Goal: Task Accomplishment & Management: Manage account settings

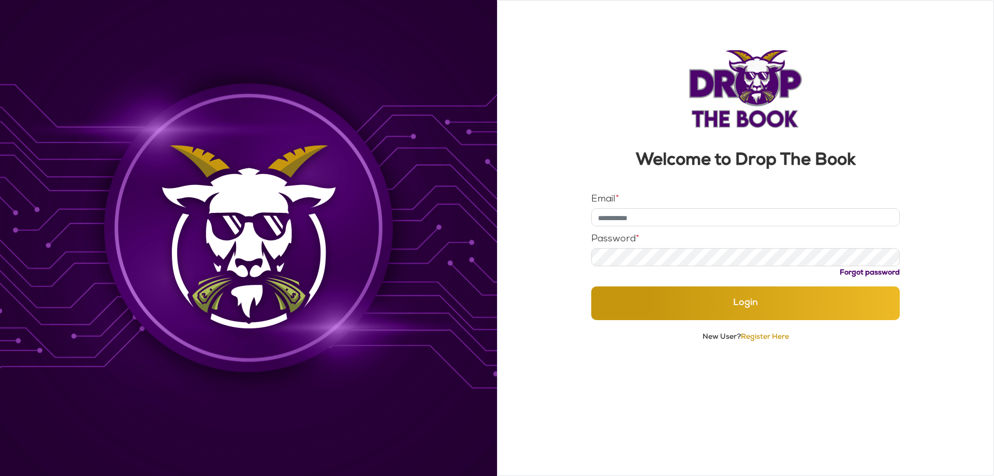
click at [649, 220] on input "Email *" at bounding box center [745, 217] width 309 height 18
type input "**********"
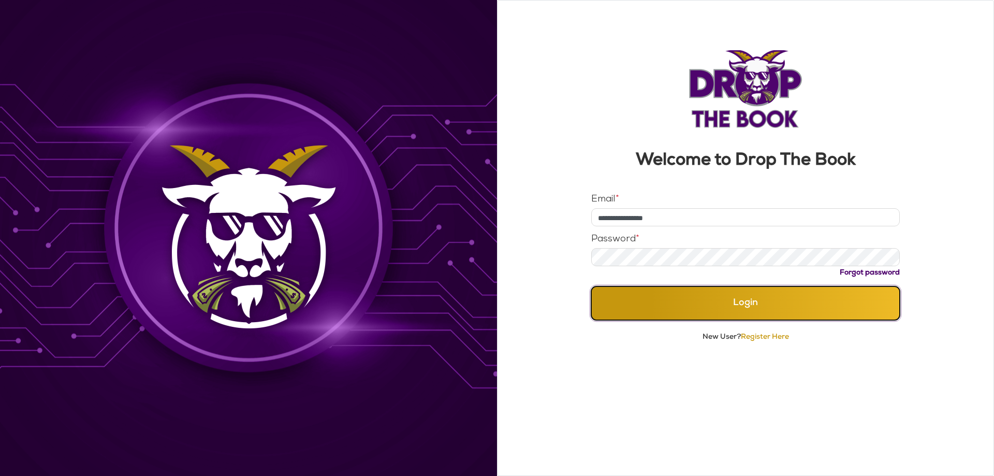
click at [740, 311] on button "Login" at bounding box center [745, 303] width 309 height 34
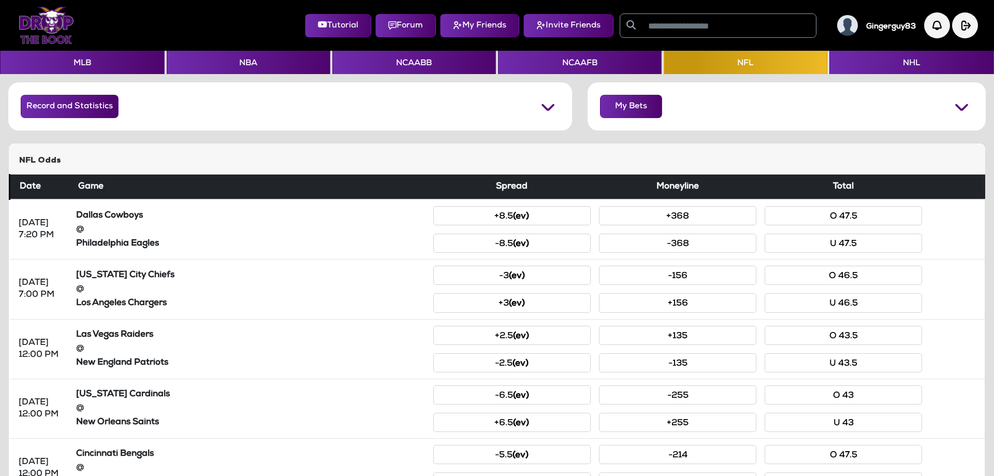
click at [888, 26] on h5 "Gingerguy83" at bounding box center [891, 26] width 50 height 9
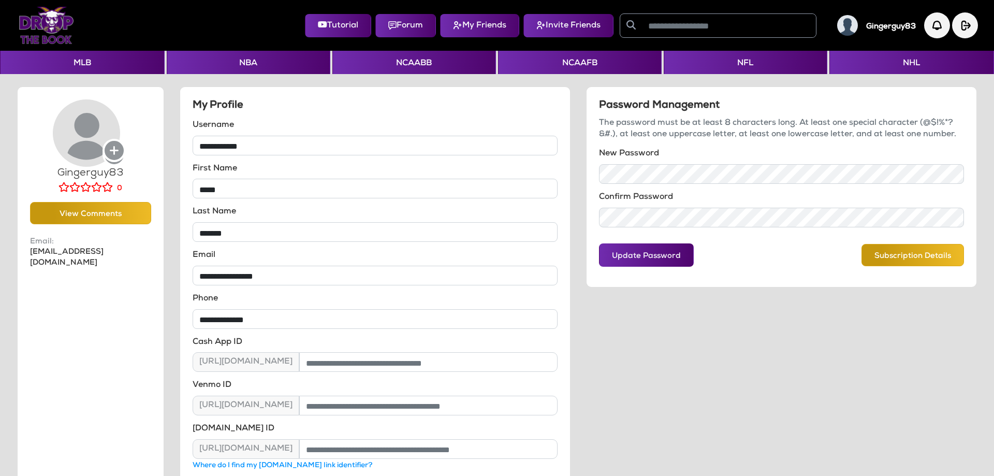
click at [698, 365] on div "Password Management The password must be at least 8 characters long. At least o…" at bounding box center [781, 302] width 406 height 433
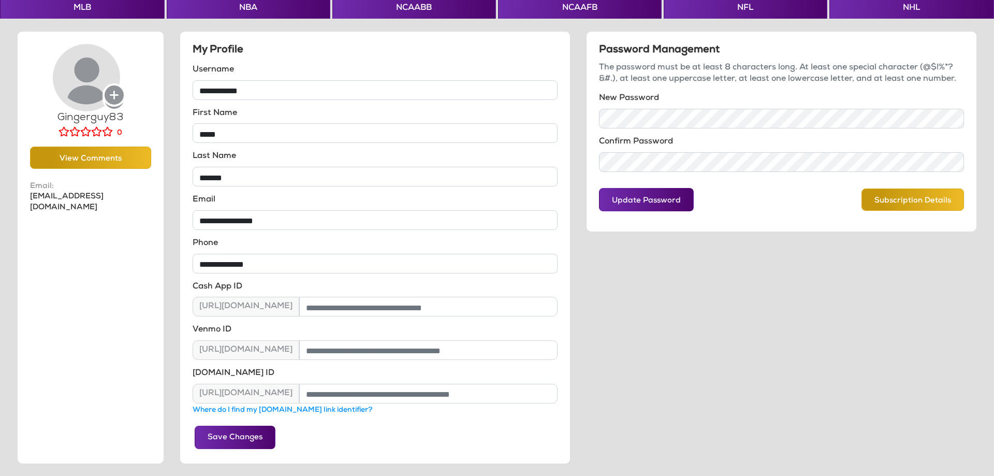
scroll to position [46, 0]
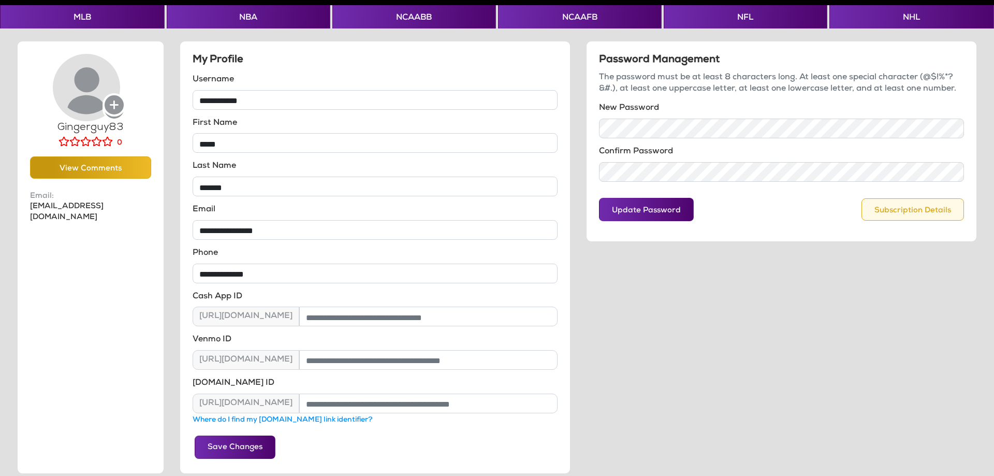
click at [917, 210] on button "Subscription Details" at bounding box center [912, 209] width 102 height 22
click at [908, 210] on button "Subscription Details" at bounding box center [912, 209] width 102 height 22
click at [916, 204] on button "Subscription Details" at bounding box center [912, 209] width 102 height 22
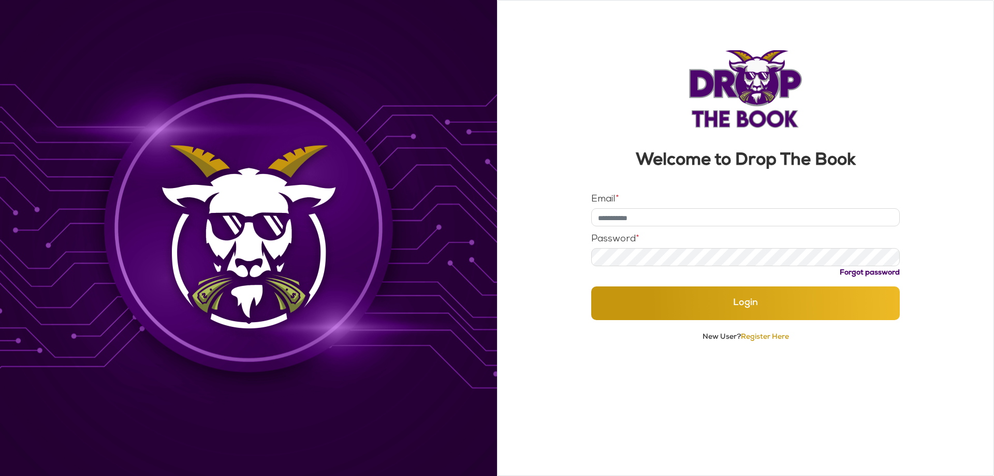
click at [650, 218] on input "Email *" at bounding box center [745, 217] width 309 height 18
type input "**********"
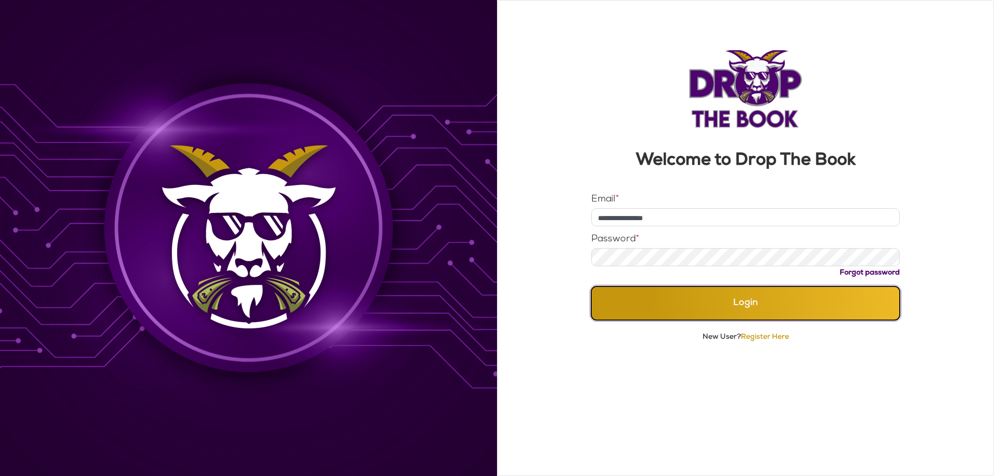
click at [753, 309] on button "Login" at bounding box center [745, 303] width 309 height 34
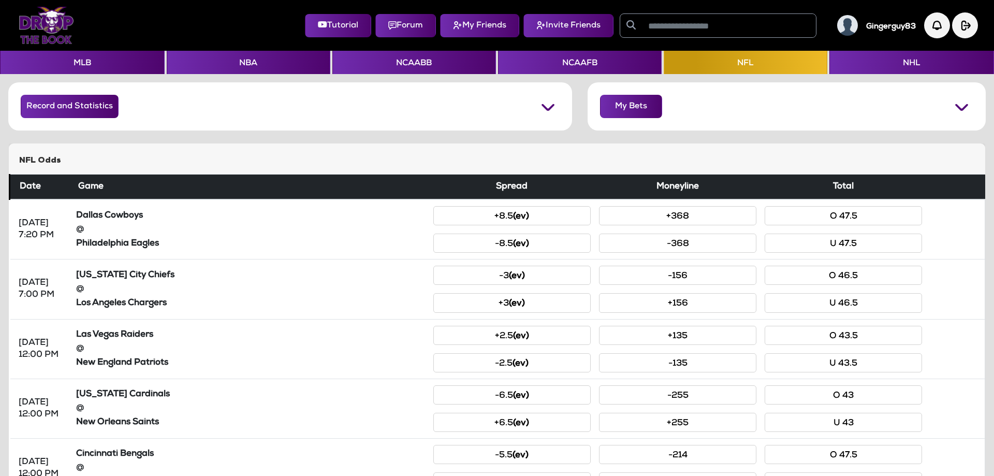
click at [877, 27] on h5 "Gingerguy83" at bounding box center [891, 26] width 50 height 9
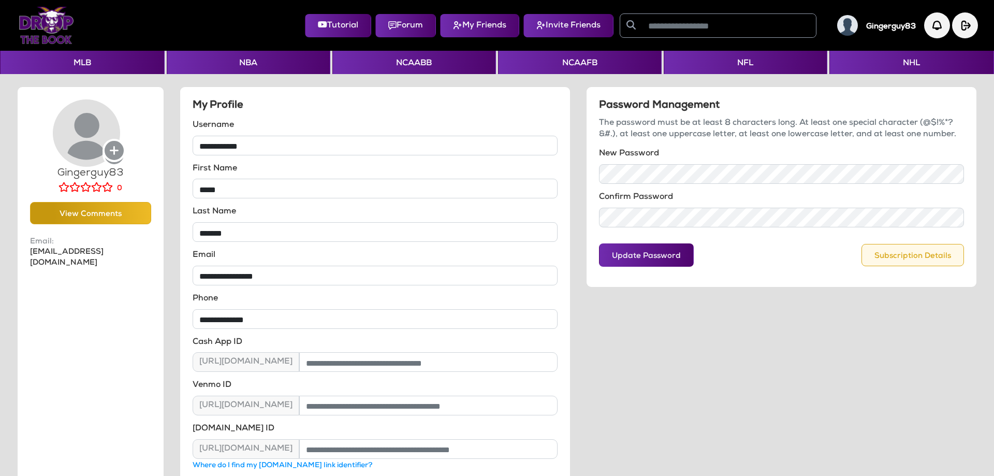
click at [917, 253] on button "Subscription Details" at bounding box center [912, 255] width 102 height 22
click at [673, 339] on div "Password Management The password must be at least 8 characters long. At least o…" at bounding box center [781, 302] width 406 height 433
click at [961, 27] on img "button" at bounding box center [965, 25] width 26 height 26
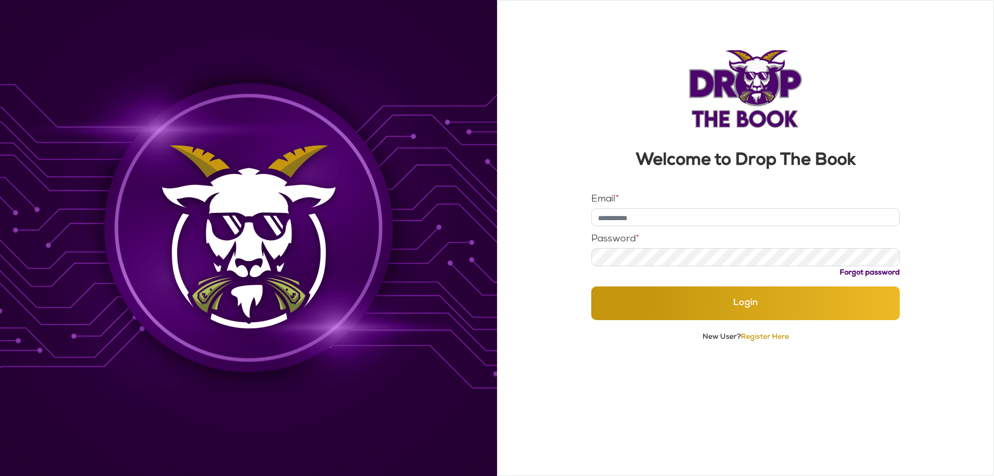
click at [658, 218] on input "Email *" at bounding box center [745, 217] width 309 height 18
type input "**********"
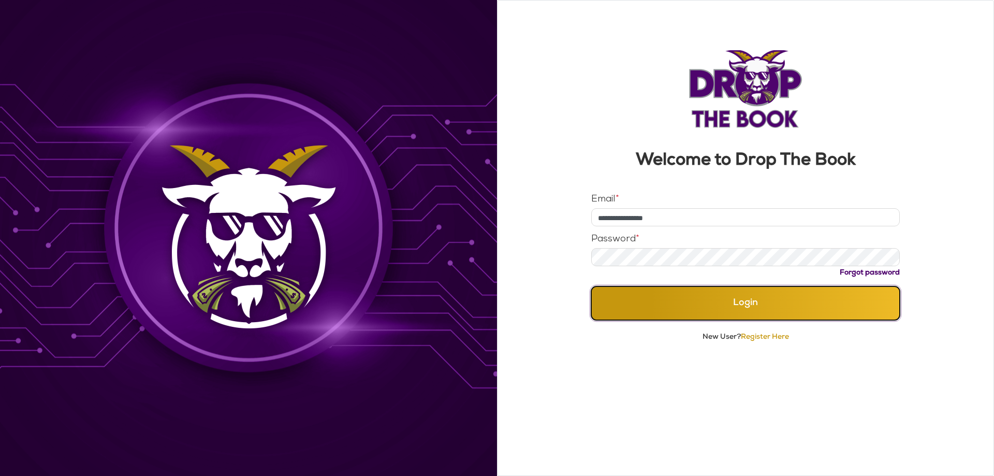
click at [761, 307] on button "Login" at bounding box center [745, 303] width 309 height 34
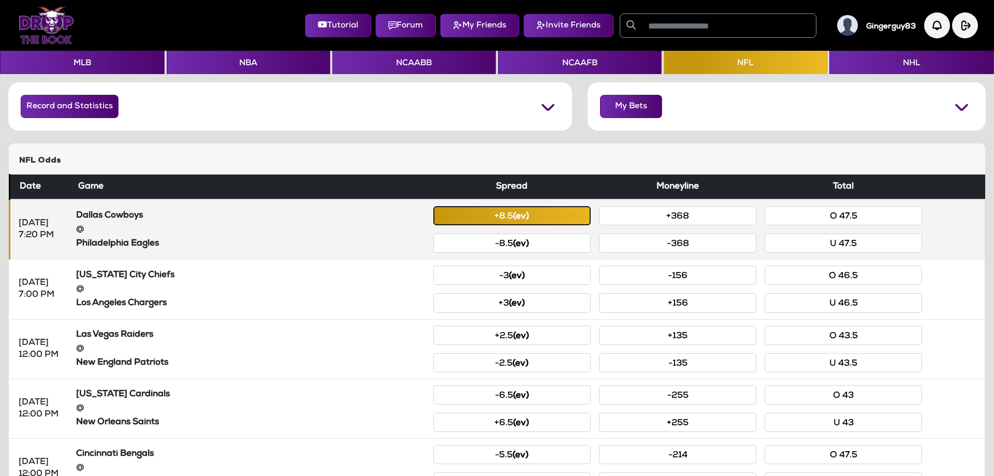
click at [554, 213] on button "+8.5 (ev)" at bounding box center [511, 215] width 157 height 19
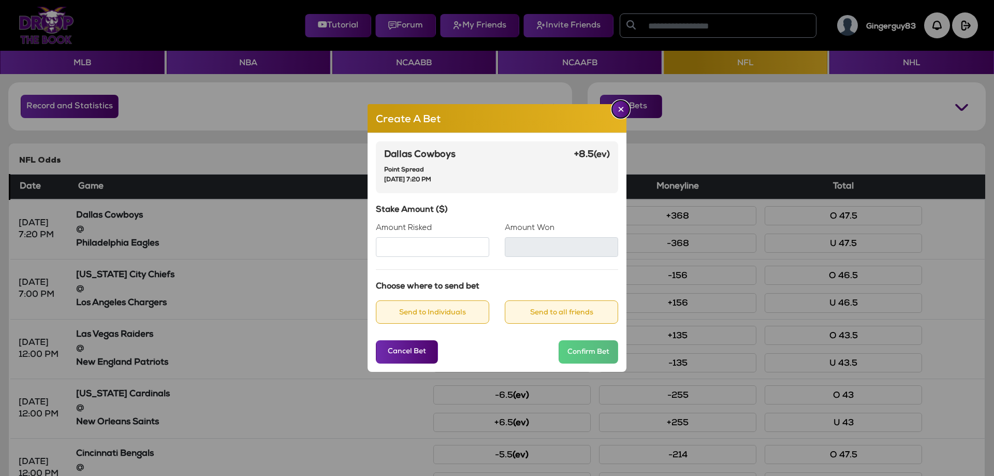
click at [618, 110] on img "Close" at bounding box center [621, 109] width 6 height 5
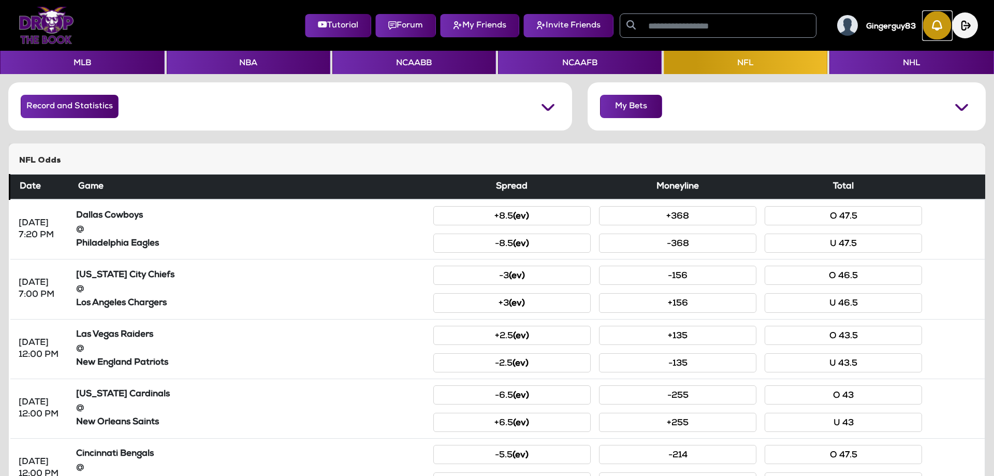
click at [938, 27] on img "button" at bounding box center [937, 25] width 28 height 28
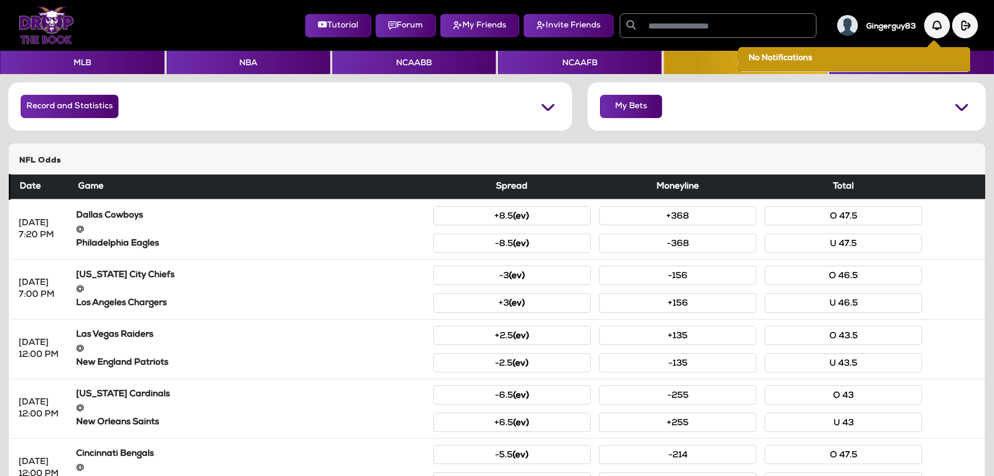
click at [889, 24] on h5 "Gingerguy83" at bounding box center [891, 26] width 50 height 9
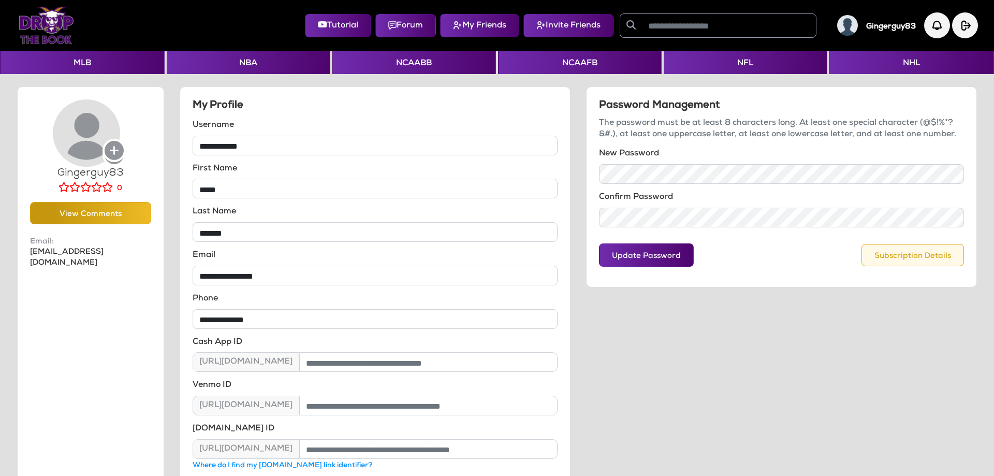
click at [919, 259] on button "Subscription Details" at bounding box center [912, 255] width 102 height 22
click at [914, 254] on button "Subscription Details" at bounding box center [912, 255] width 102 height 22
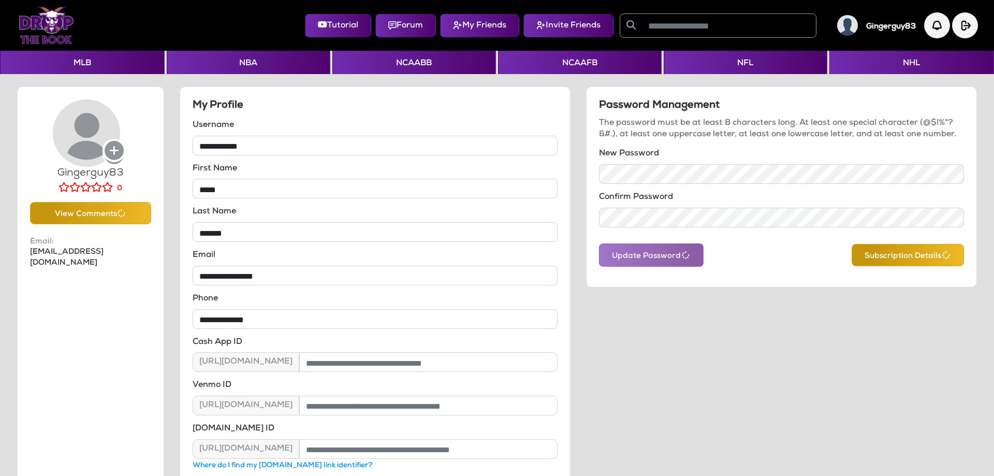
click at [880, 26] on h5 "Gingerguy83" at bounding box center [891, 26] width 50 height 9
click at [742, 63] on button "NFL" at bounding box center [746, 62] width 164 height 23
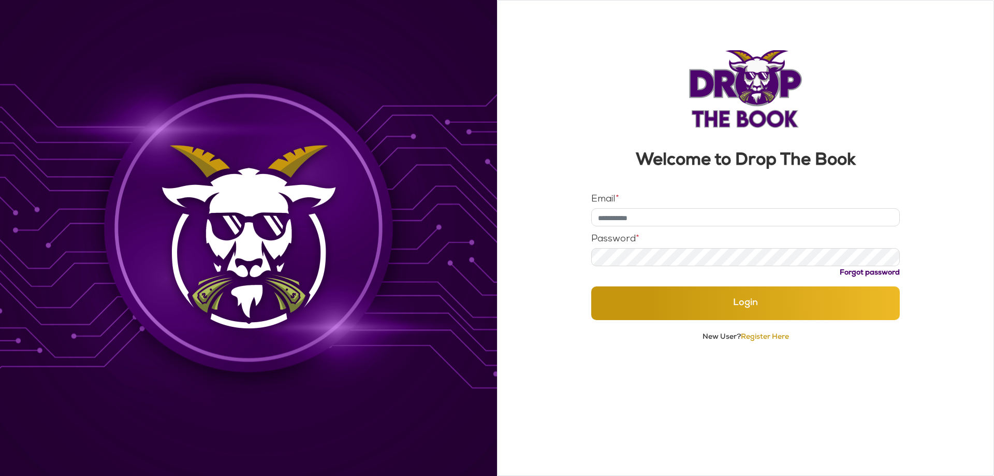
click at [679, 218] on input "Email *" at bounding box center [745, 217] width 309 height 18
click at [480, 283] on div at bounding box center [248, 238] width 497 height 476
click at [190, 234] on img at bounding box center [248, 237] width 197 height 205
click at [660, 215] on input "Email *" at bounding box center [745, 217] width 309 height 18
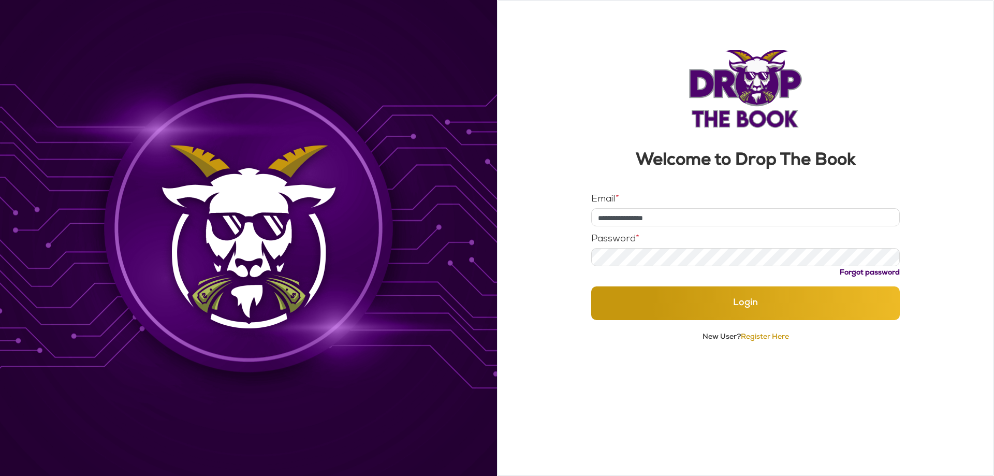
type input "**********"
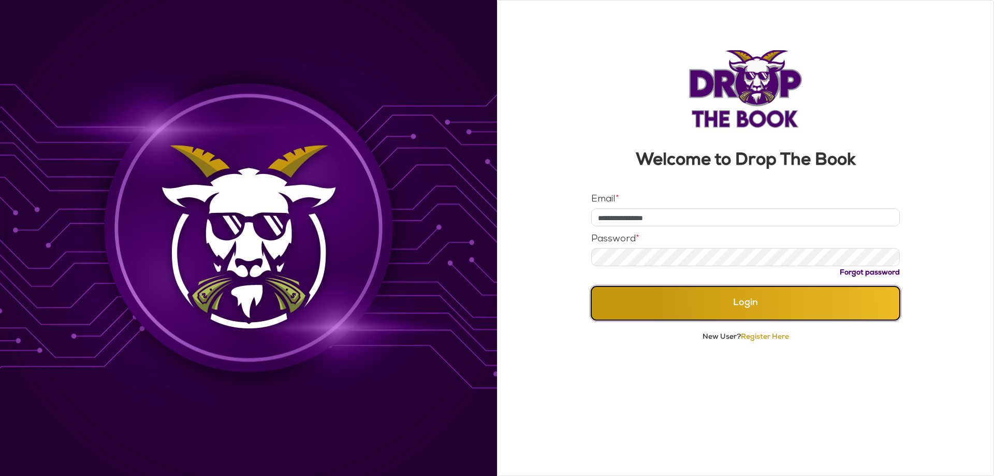
click at [766, 304] on button "Login" at bounding box center [745, 303] width 309 height 34
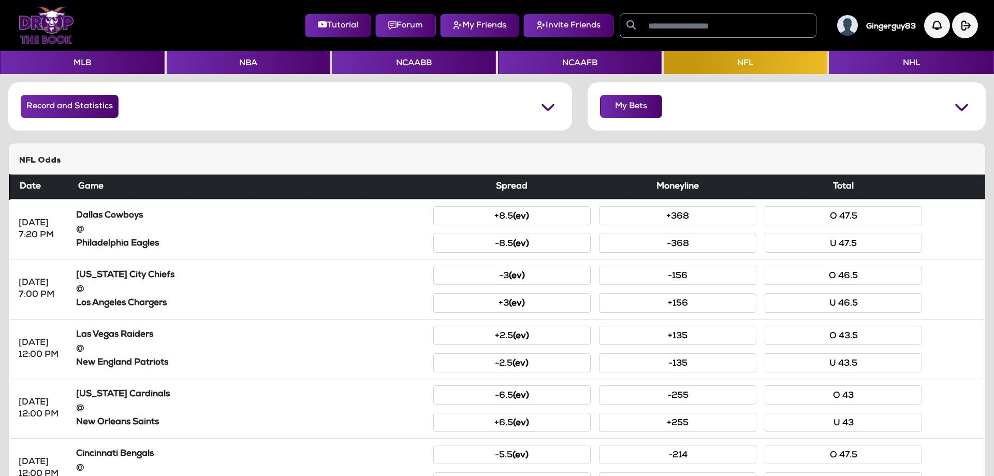
click at [847, 25] on img at bounding box center [847, 25] width 21 height 21
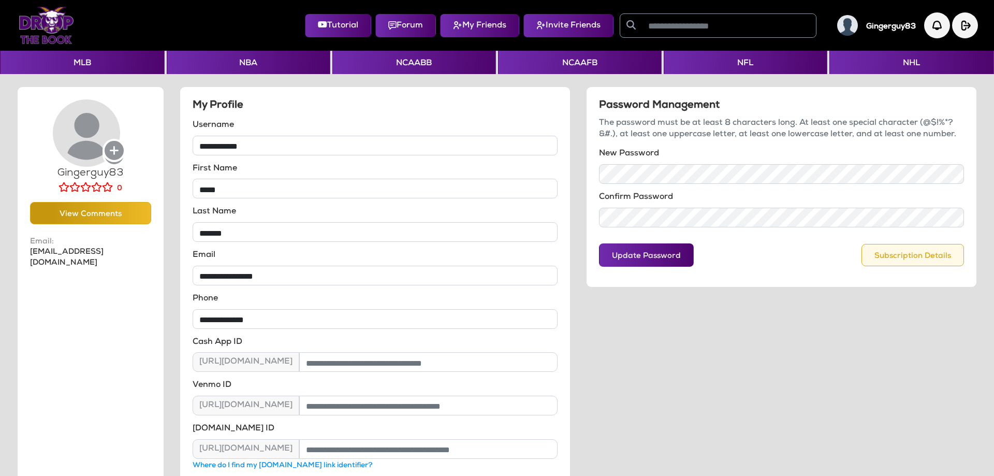
click at [930, 257] on button "Subscription Details" at bounding box center [912, 255] width 102 height 22
click at [876, 25] on h5 "Gingerguy83" at bounding box center [891, 26] width 50 height 9
click at [739, 68] on button "NFL" at bounding box center [746, 62] width 164 height 23
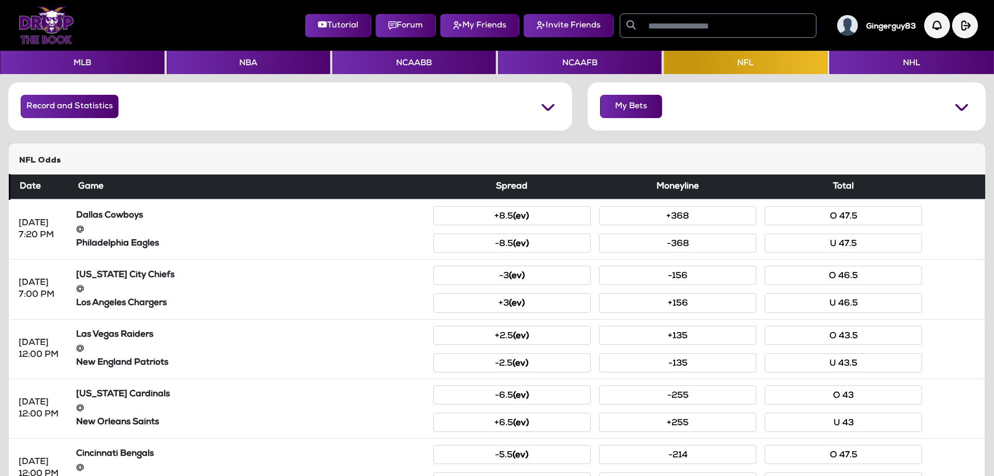
click at [845, 34] on img at bounding box center [847, 25] width 21 height 21
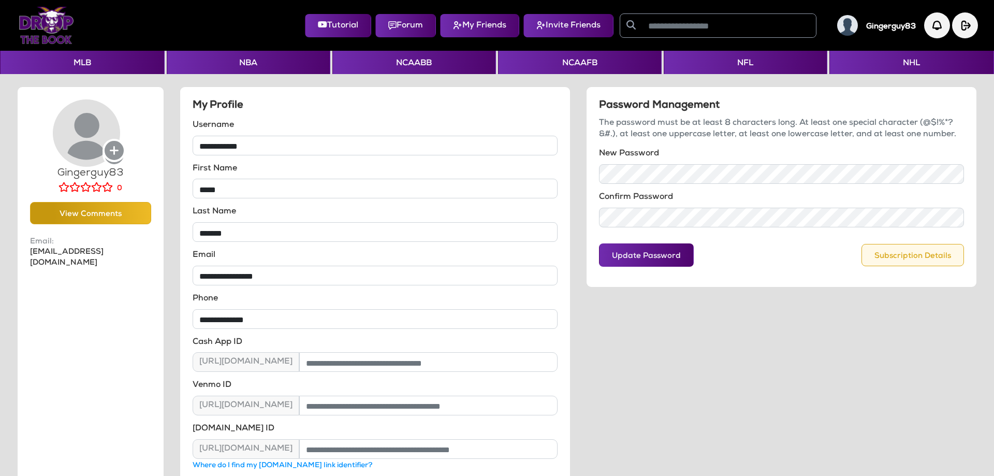
click at [912, 255] on button "Subscription Details" at bounding box center [912, 255] width 102 height 22
click at [843, 23] on img at bounding box center [847, 25] width 21 height 21
click at [917, 251] on button "Subscription Details" at bounding box center [912, 255] width 102 height 22
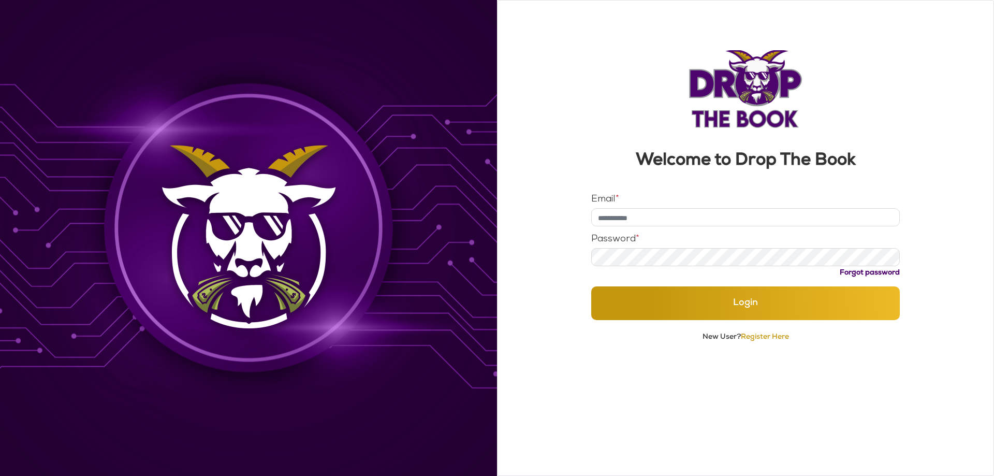
click at [657, 212] on input "Email *" at bounding box center [745, 217] width 309 height 18
type input "**********"
click at [591, 286] on button "Login" at bounding box center [745, 303] width 309 height 34
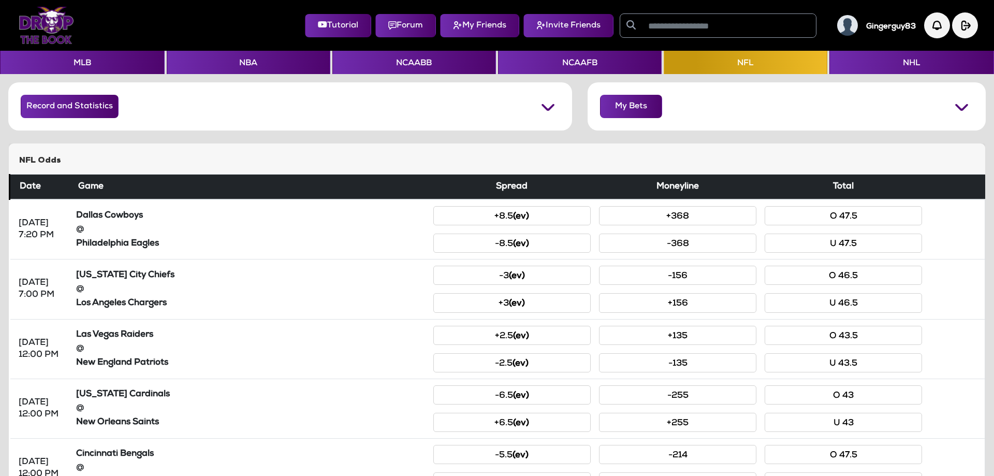
click at [842, 29] on img at bounding box center [847, 25] width 21 height 21
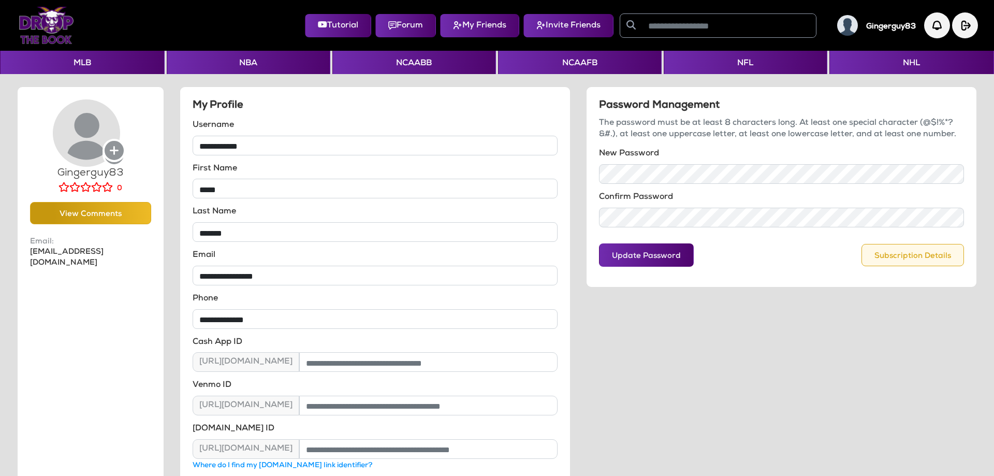
click at [905, 265] on button "Subscription Details" at bounding box center [912, 255] width 102 height 22
click at [49, 36] on img at bounding box center [46, 25] width 55 height 37
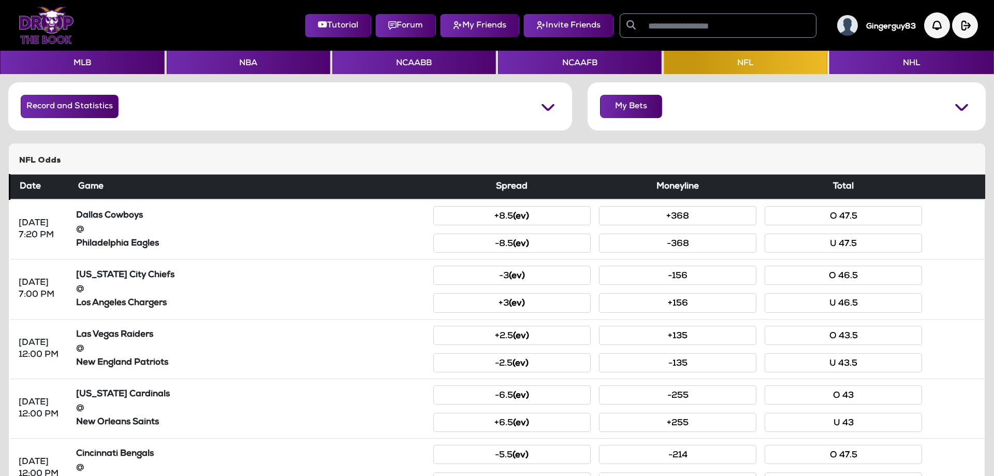
click at [853, 25] on img at bounding box center [847, 25] width 21 height 21
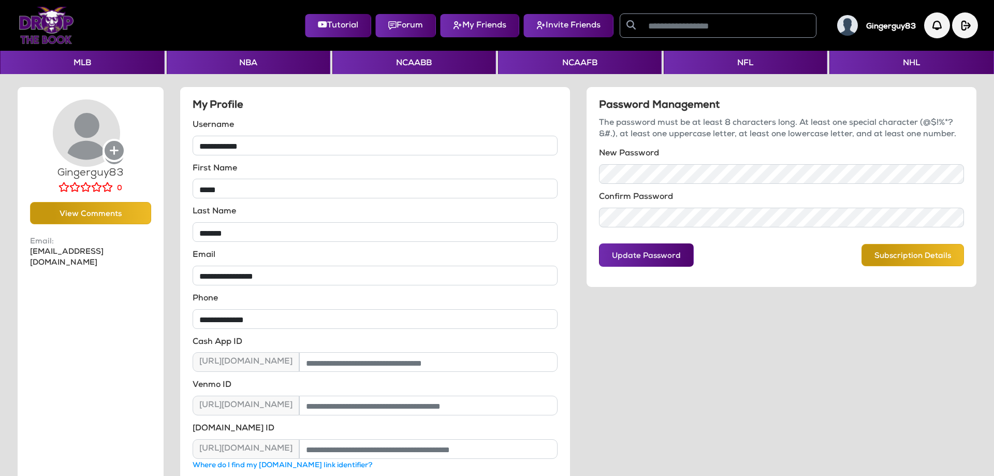
click at [621, 356] on div "Password Management The password must be at least 8 characters long. At least o…" at bounding box center [781, 302] width 406 height 433
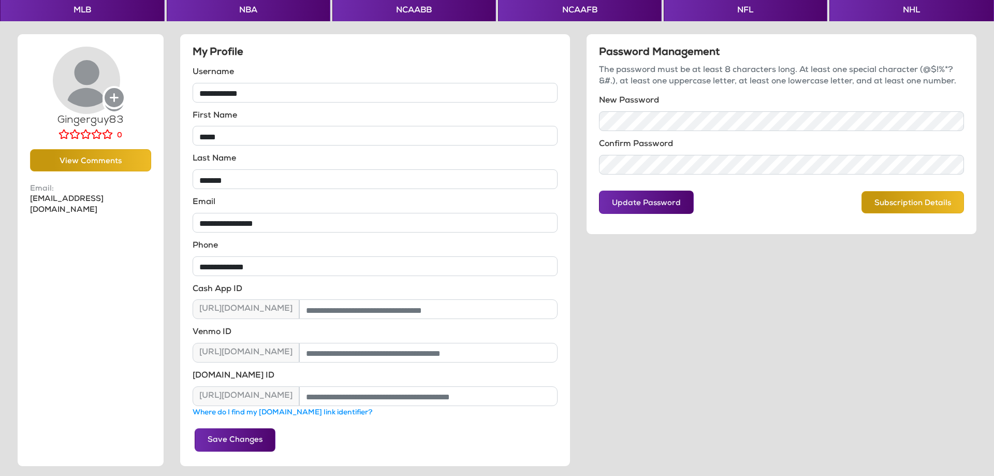
scroll to position [72, 0]
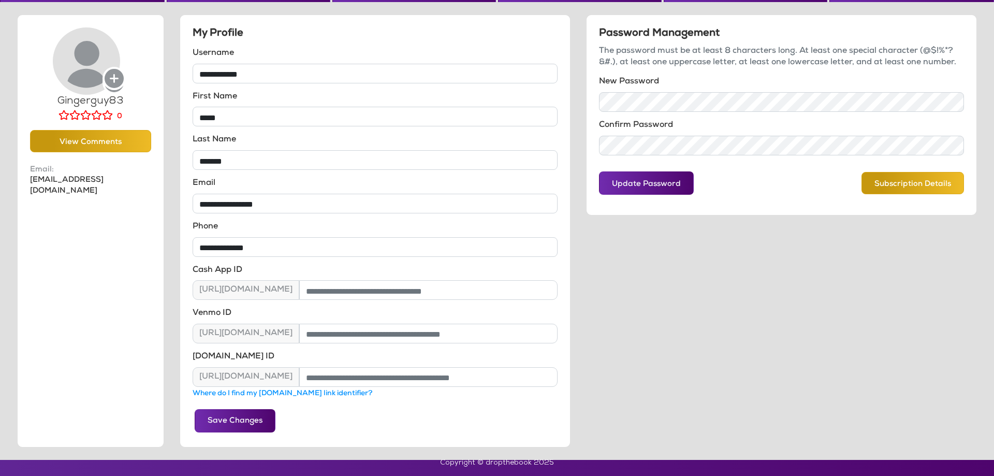
click at [648, 302] on div "Password Management The password must be at least 8 characters long. At least o…" at bounding box center [781, 230] width 406 height 433
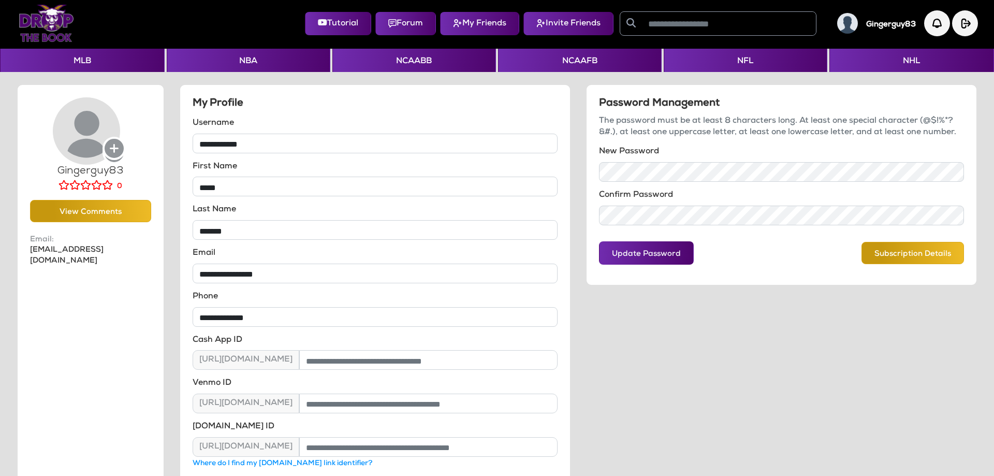
scroll to position [0, 0]
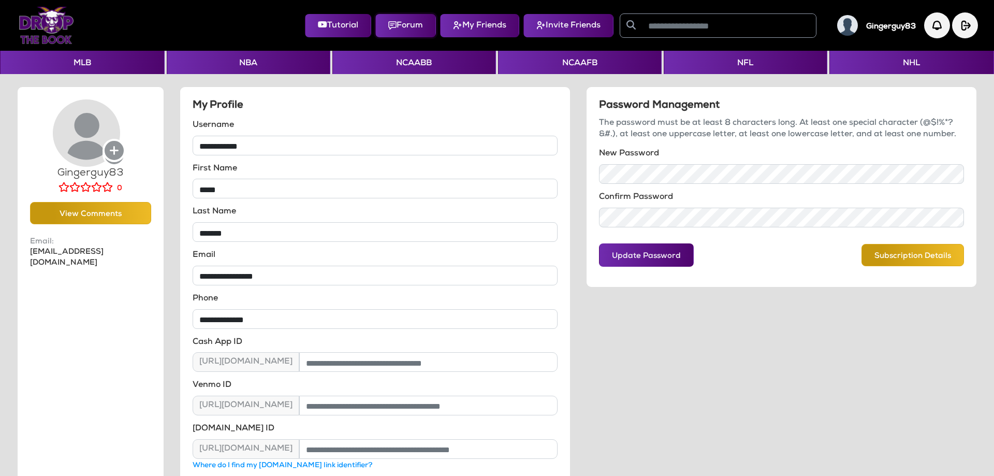
click at [405, 28] on button "Forum" at bounding box center [405, 25] width 61 height 23
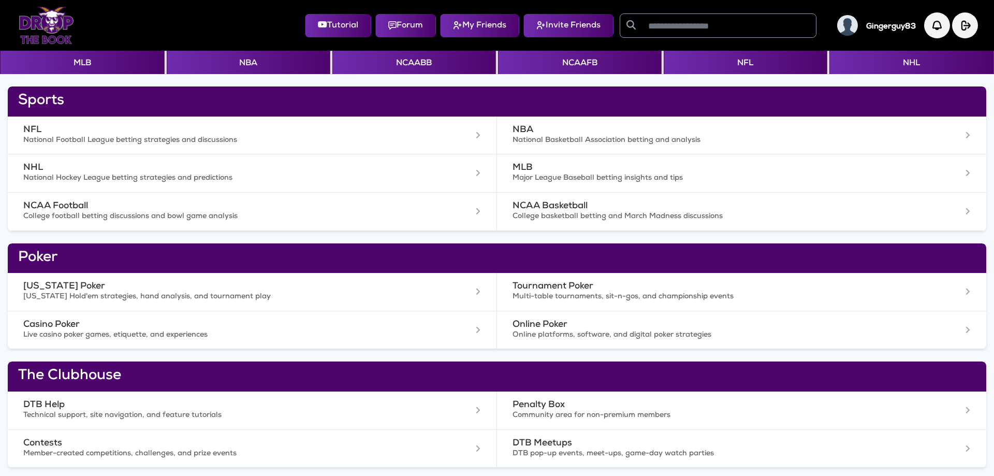
click at [165, 82] on div "Sports NFL National Football League betting strategies and discussions NBA Nati…" at bounding box center [497, 270] width 994 height 393
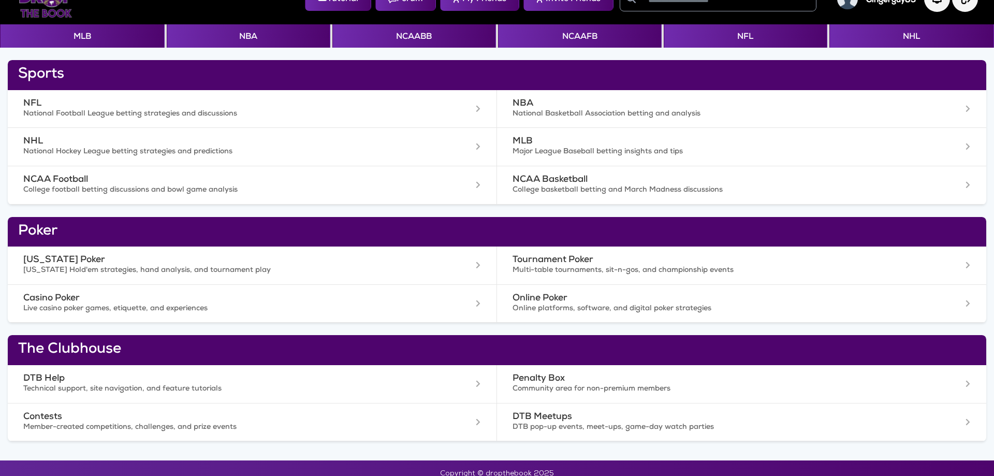
scroll to position [37, 0]
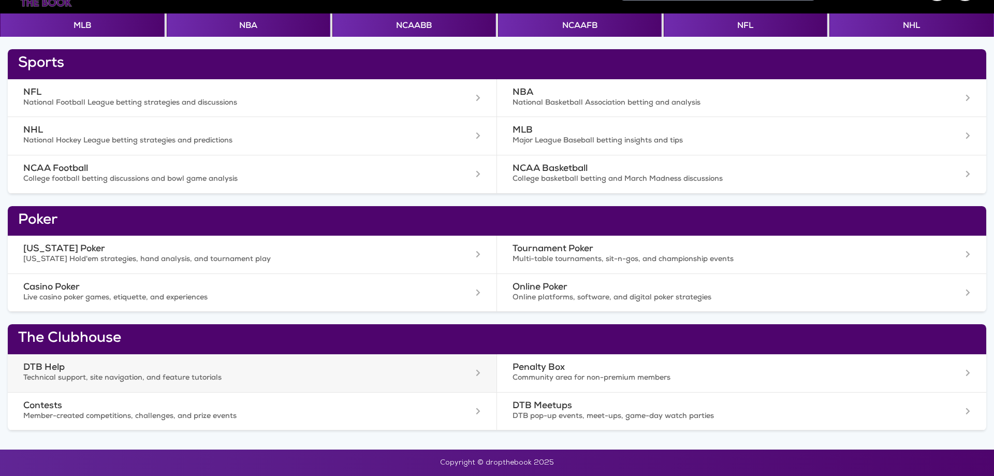
click at [111, 381] on p "Technical support, site navigation, and feature tutorials" at bounding box center [218, 378] width 390 height 10
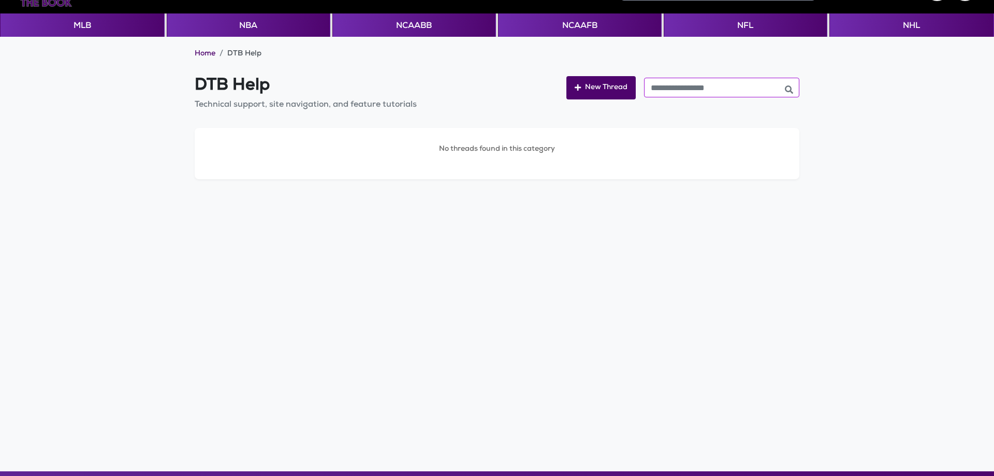
click at [707, 96] on input "text" at bounding box center [721, 88] width 155 height 20
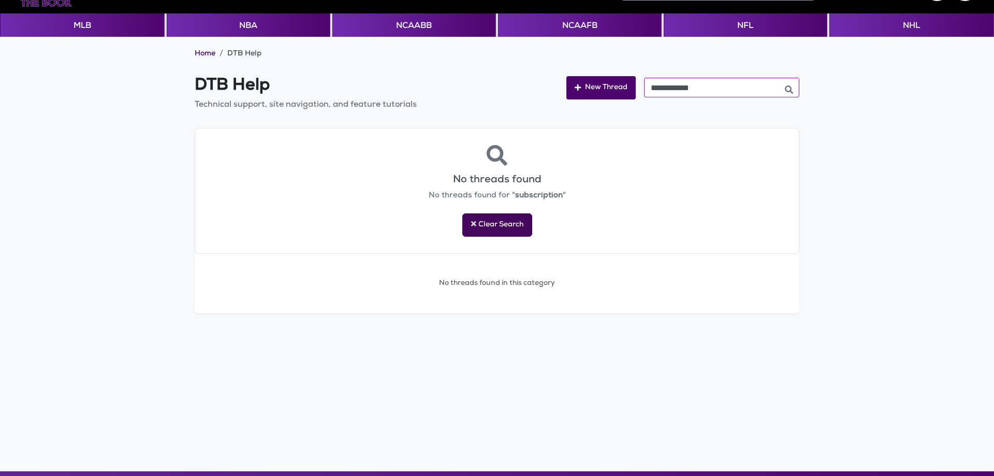
type input "**********"
click at [506, 223] on button "Clear Search" at bounding box center [497, 224] width 70 height 23
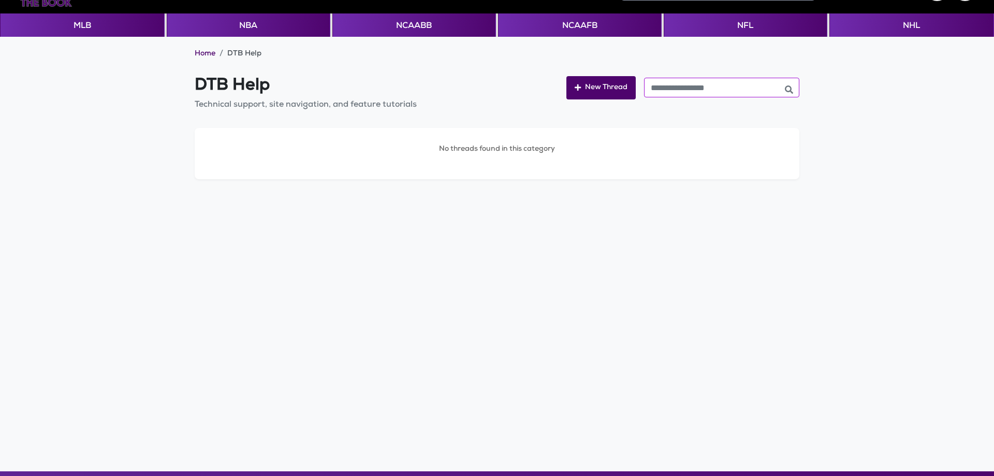
click at [696, 88] on input "text" at bounding box center [721, 88] width 155 height 20
type input "*"
click at [366, 288] on div "Home DTB Help DTB Help Technical support, site navigation, and feature tutorial…" at bounding box center [497, 259] width 994 height 445
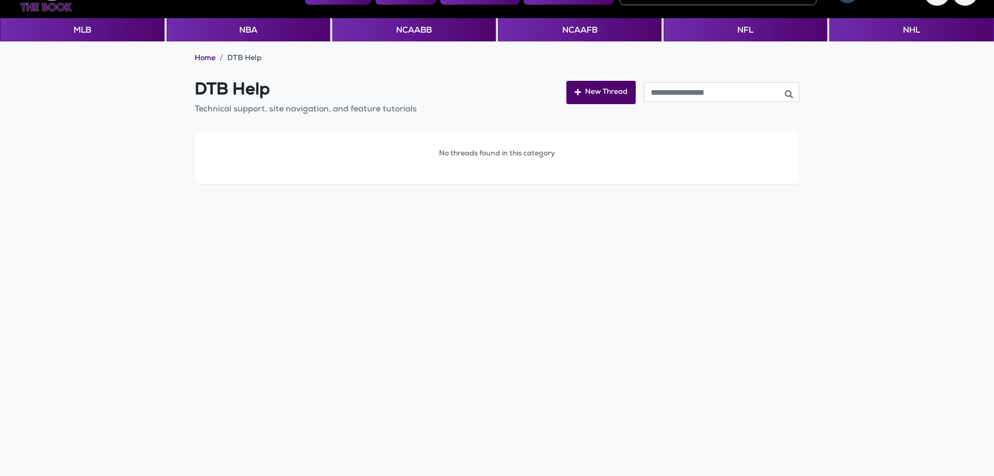
scroll to position [6, 0]
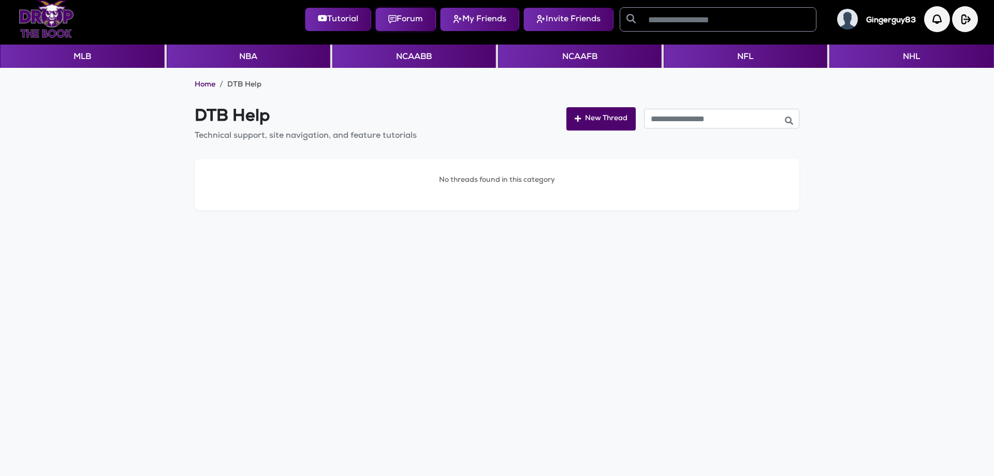
click at [391, 30] on button "Forum" at bounding box center [405, 19] width 61 height 23
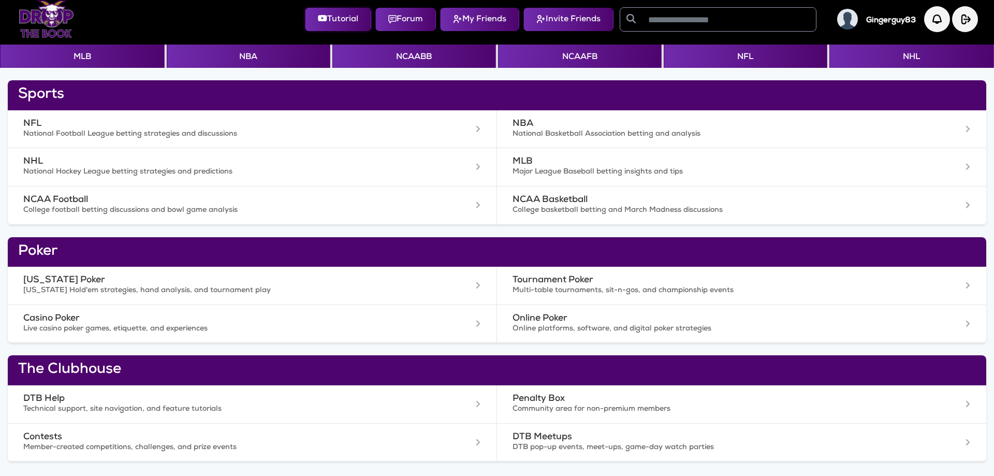
click at [354, 26] on button "Tutorial" at bounding box center [338, 19] width 66 height 23
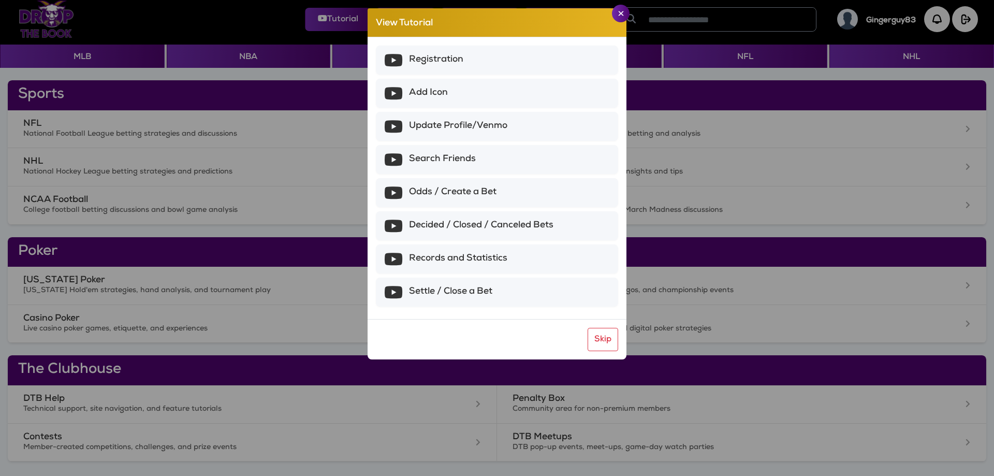
click at [295, 77] on app-tutorial-link "View Tutorial Registration Add Icon Update Profile/Venmo Search Friends Odds / …" at bounding box center [496, 184] width 977 height 368
click at [623, 12] on img "Close" at bounding box center [621, 13] width 6 height 5
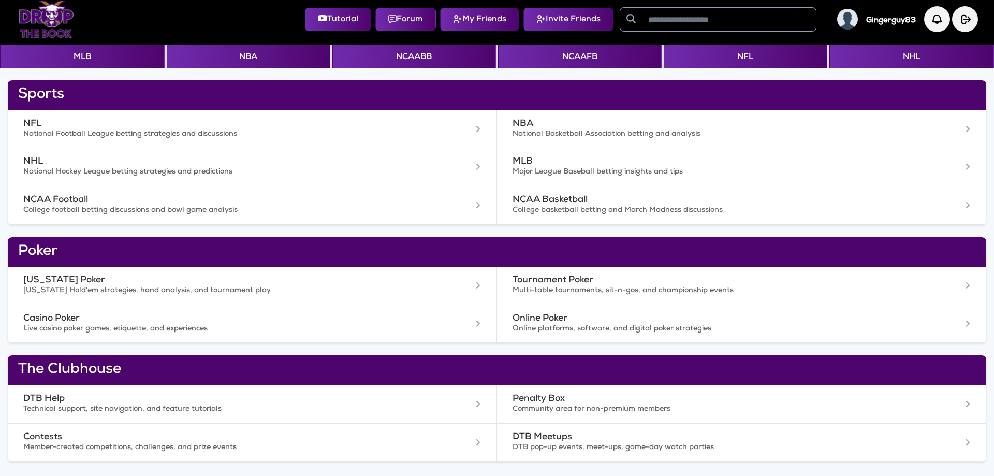
click at [459, 75] on div "Sports NFL National Football League betting strategies and discussions NBA Nati…" at bounding box center [497, 264] width 994 height 393
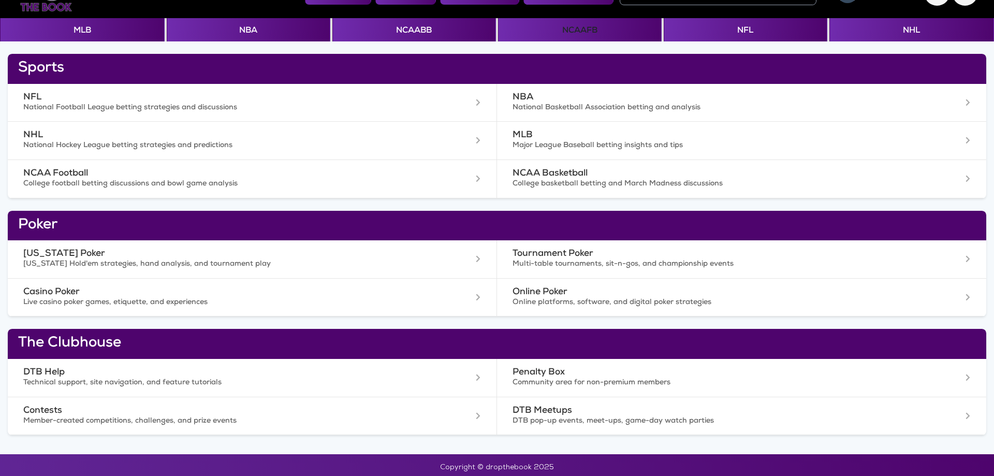
scroll to position [37, 0]
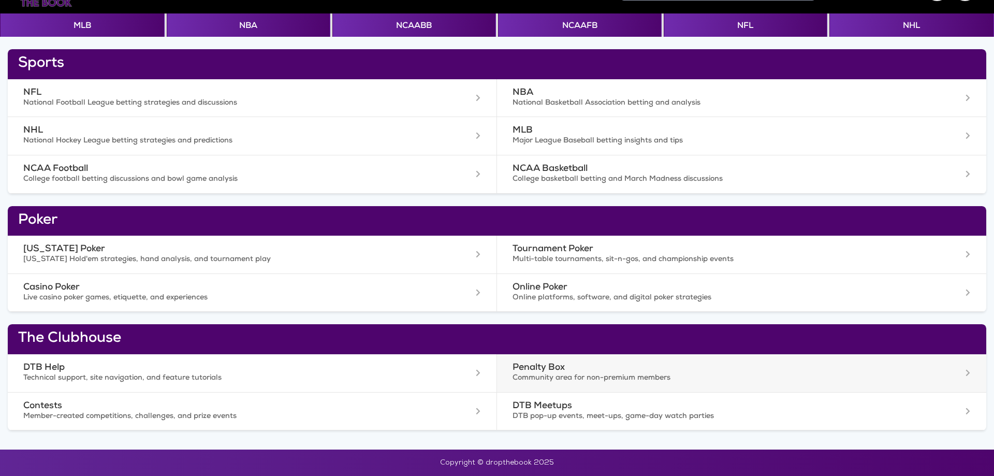
click at [595, 377] on p "Community area for non-premium members" at bounding box center [707, 378] width 391 height 10
click at [368, 38] on div "Sports NFL National Football League betting strategies and discussions NBA Nati…" at bounding box center [497, 233] width 994 height 393
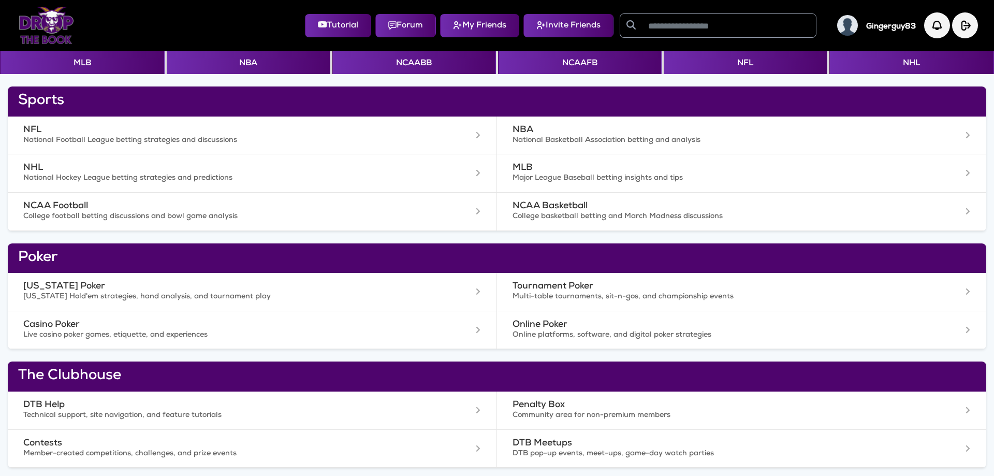
click at [875, 26] on h5 "Gingerguy83" at bounding box center [891, 26] width 50 height 9
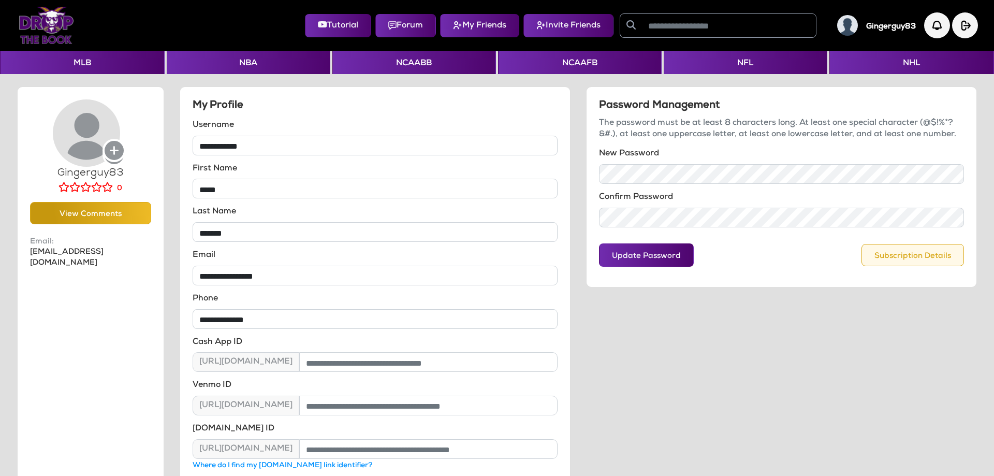
click at [899, 259] on button "Subscription Details" at bounding box center [912, 255] width 102 height 22
